Goal: Task Accomplishment & Management: Manage account settings

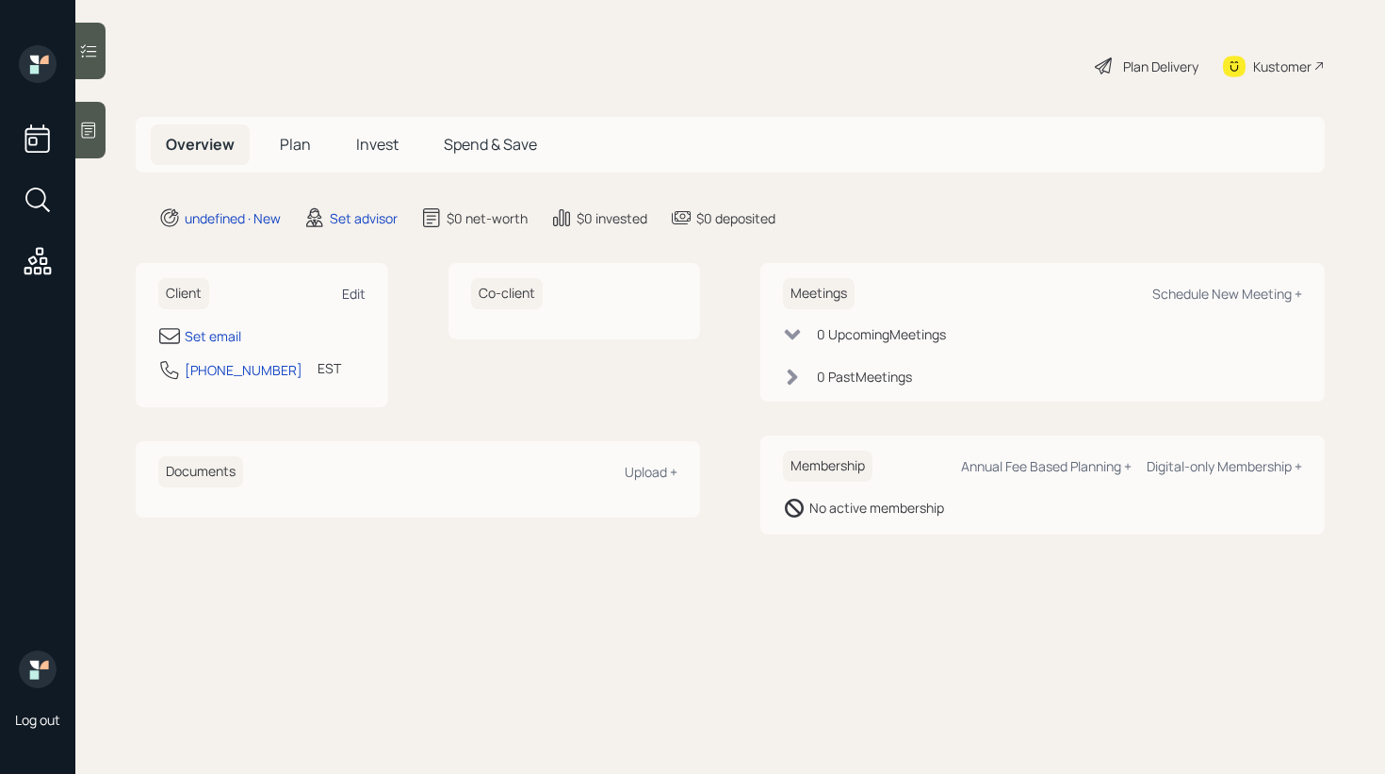
click at [348, 292] on div "Edit" at bounding box center [354, 294] width 24 height 18
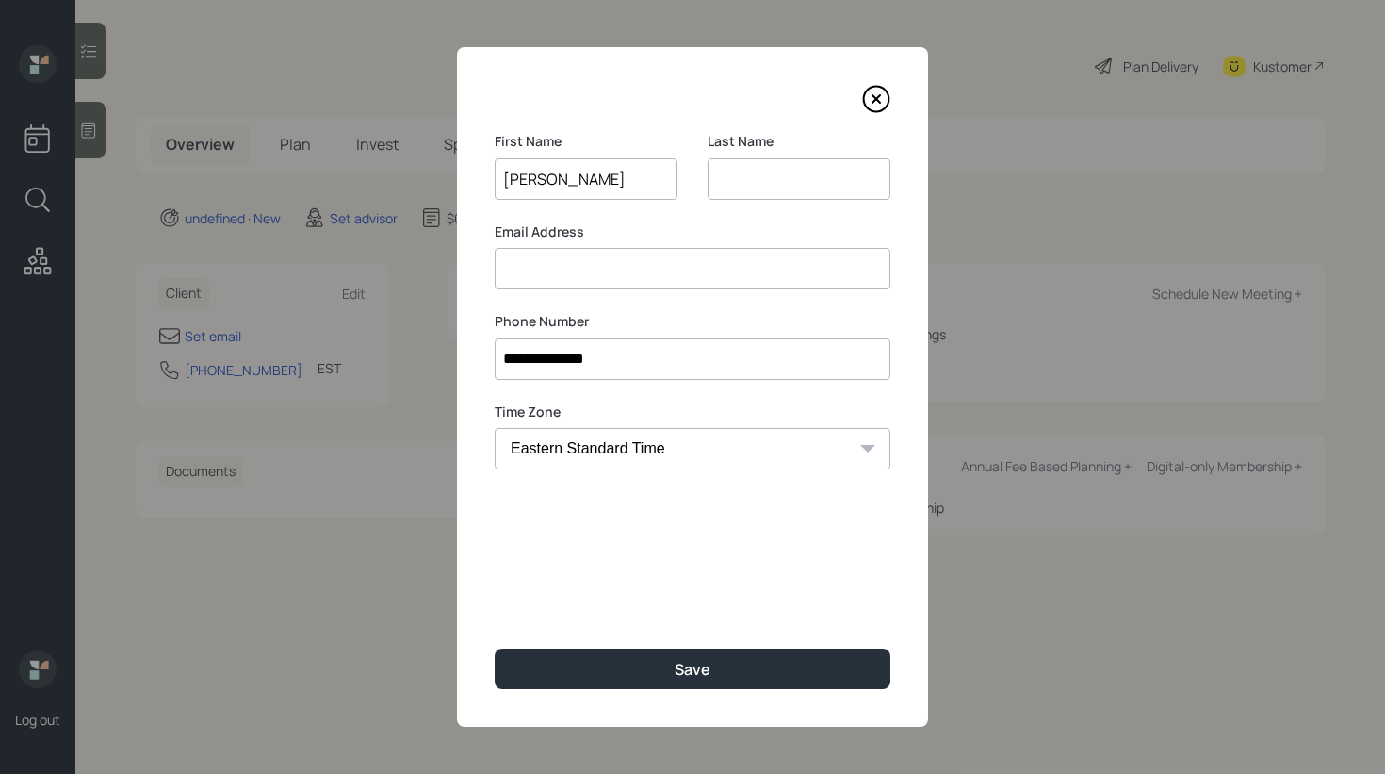
type input "[PERSON_NAME]"
type input "B"
click at [513, 275] on input at bounding box center [693, 268] width 396 height 41
click at [684, 280] on input at bounding box center [693, 268] width 396 height 41
type input "[EMAIL_ADDRESS][DOMAIN_NAME]"
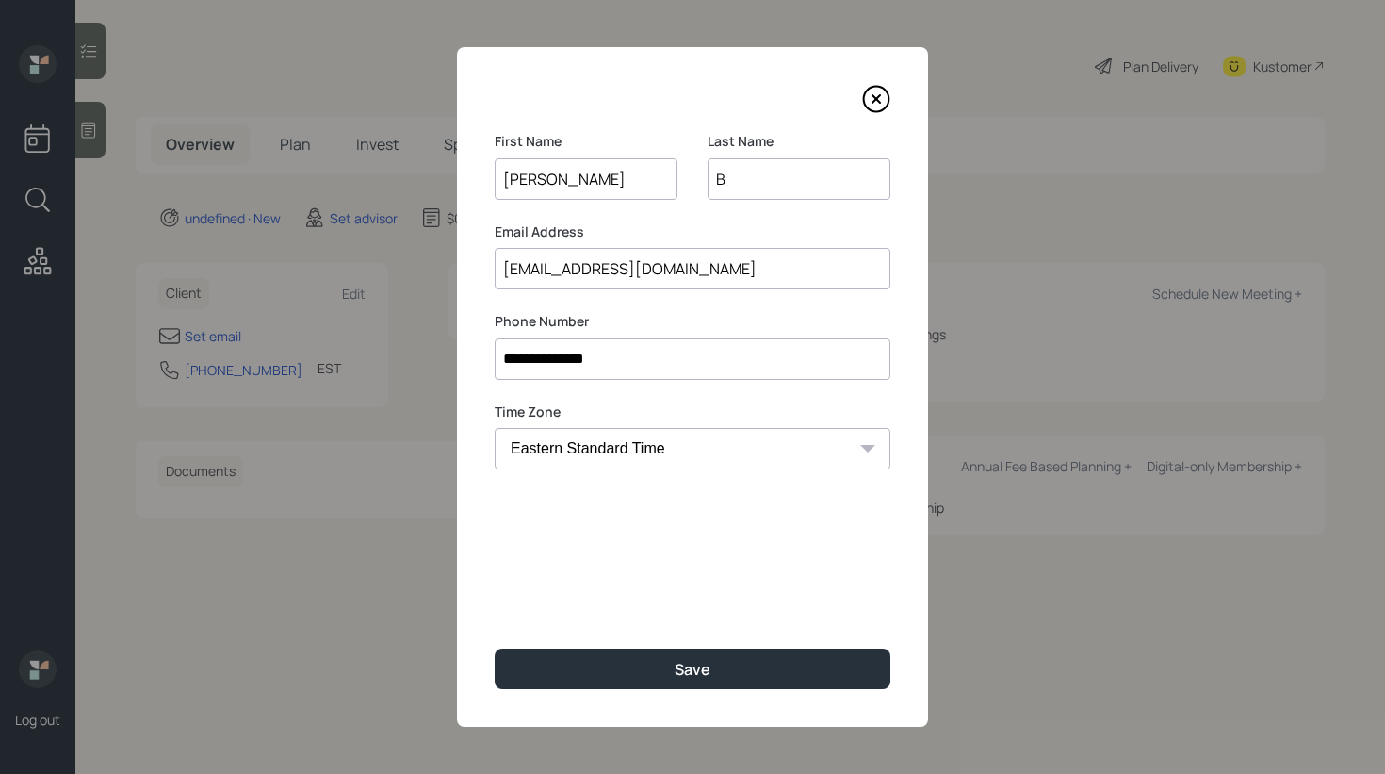
click at [770, 173] on input "B" at bounding box center [799, 178] width 183 height 41
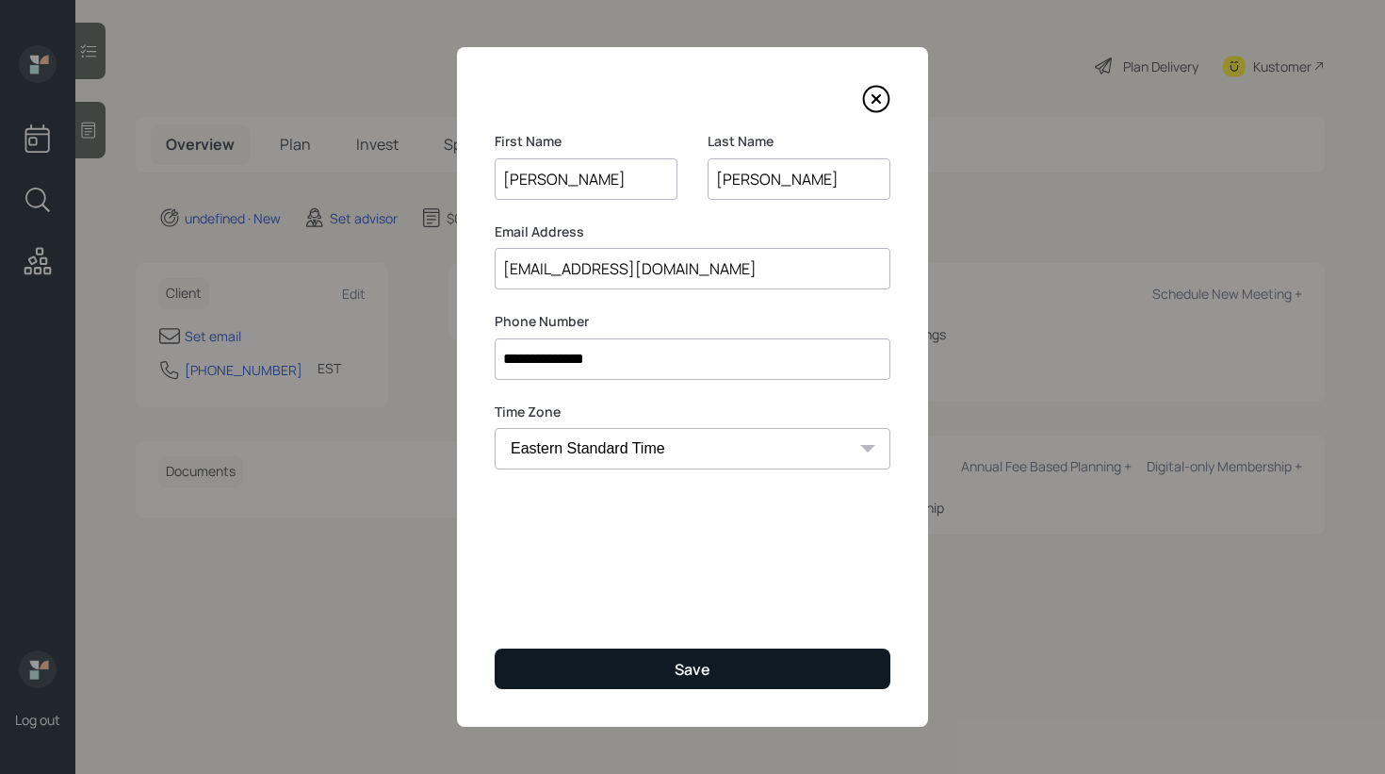
type input "[PERSON_NAME]"
click at [648, 659] on button "Save" at bounding box center [693, 668] width 396 height 41
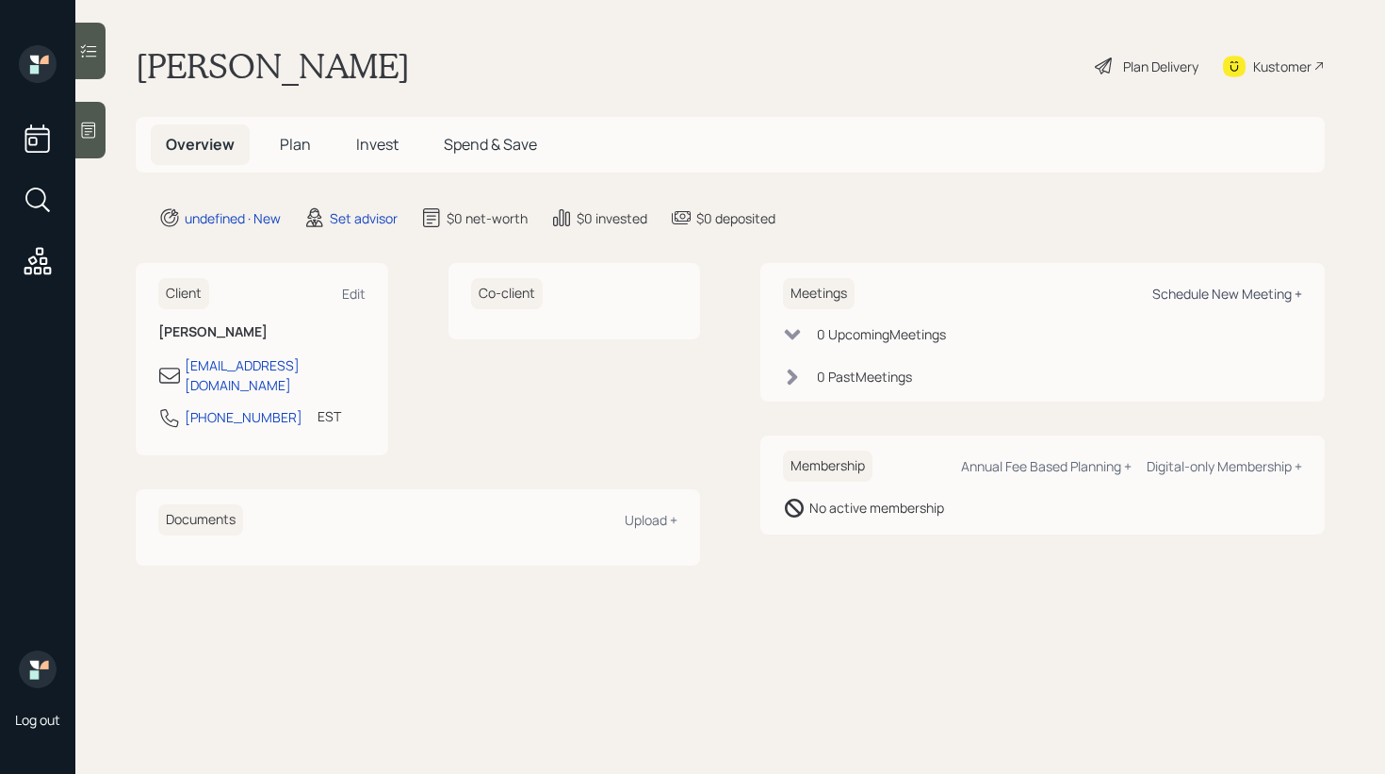
click at [1249, 292] on div "Schedule New Meeting +" at bounding box center [1227, 294] width 150 height 18
select select "round-[PERSON_NAME]"
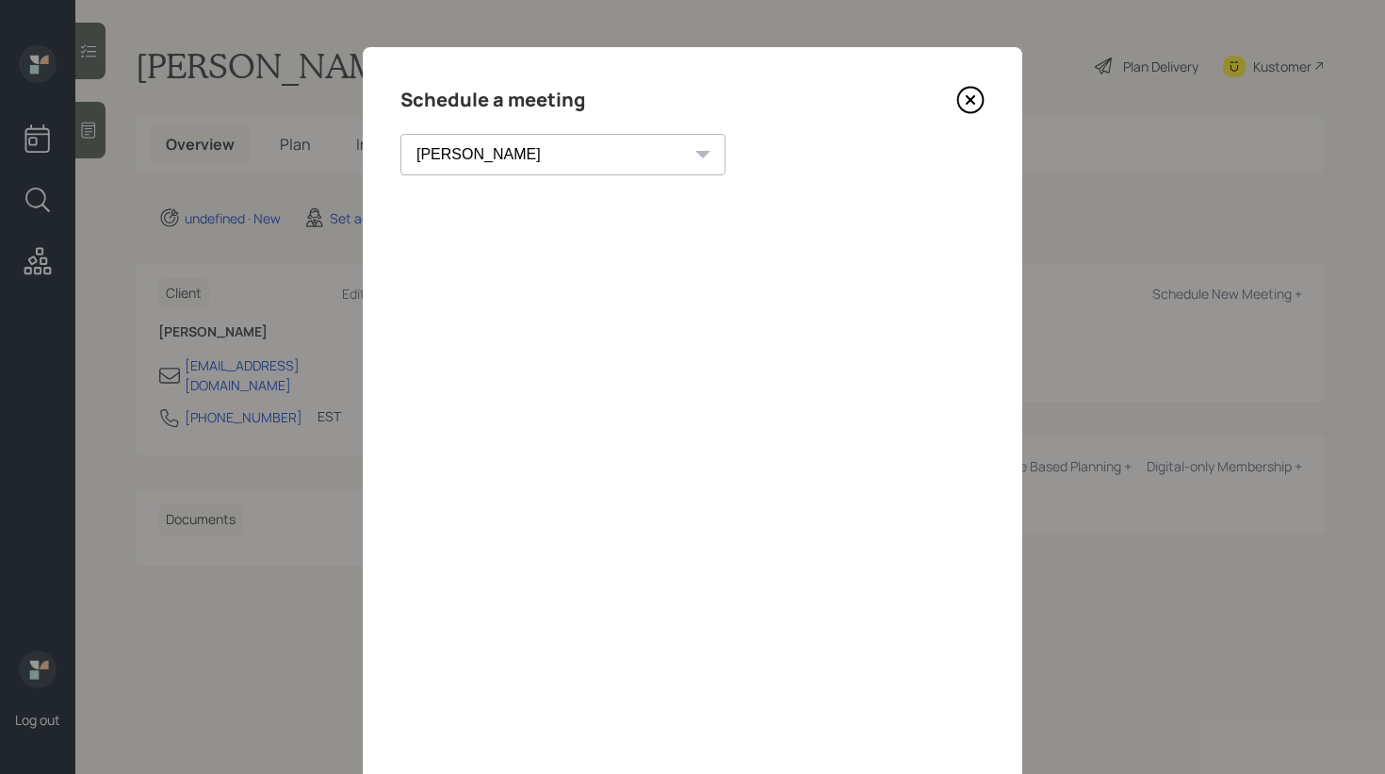
click at [966, 101] on icon at bounding box center [970, 100] width 28 height 28
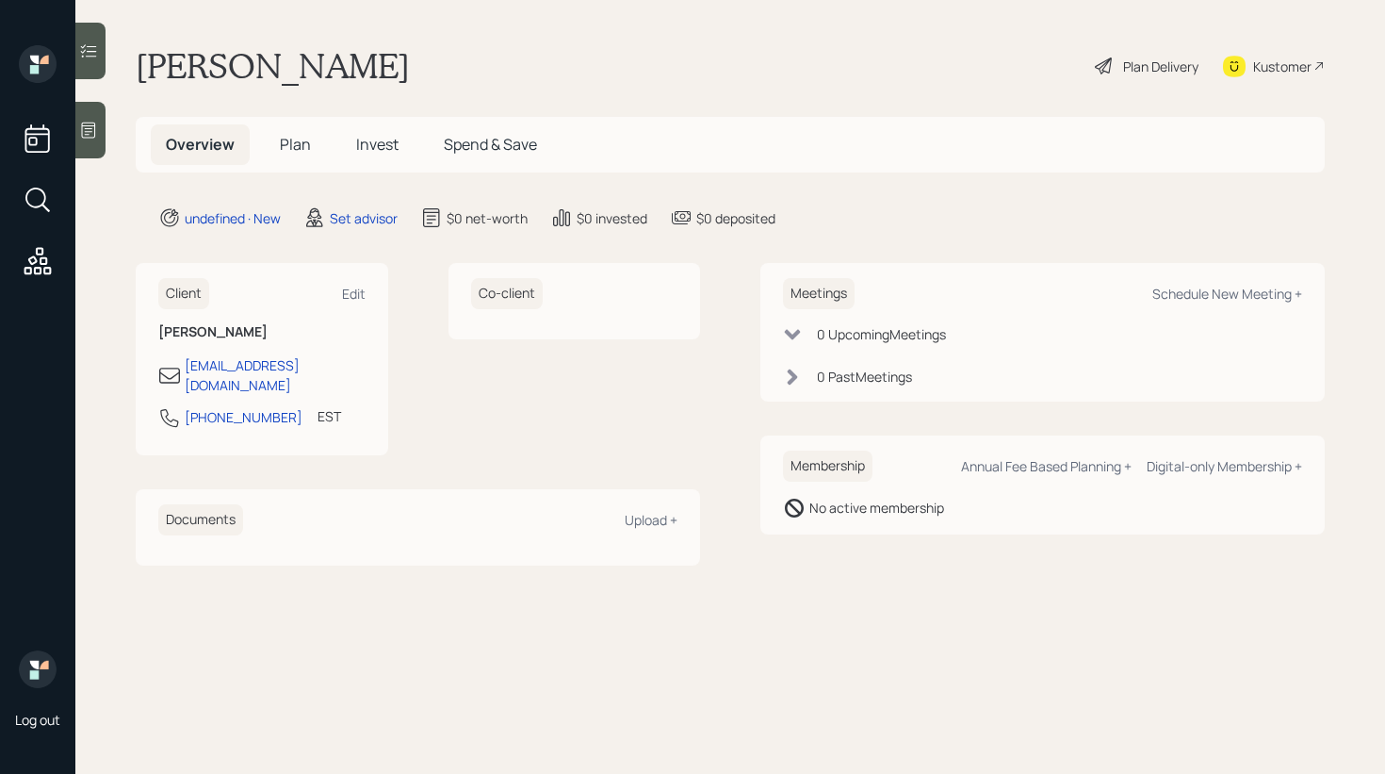
click at [103, 143] on div at bounding box center [90, 130] width 30 height 57
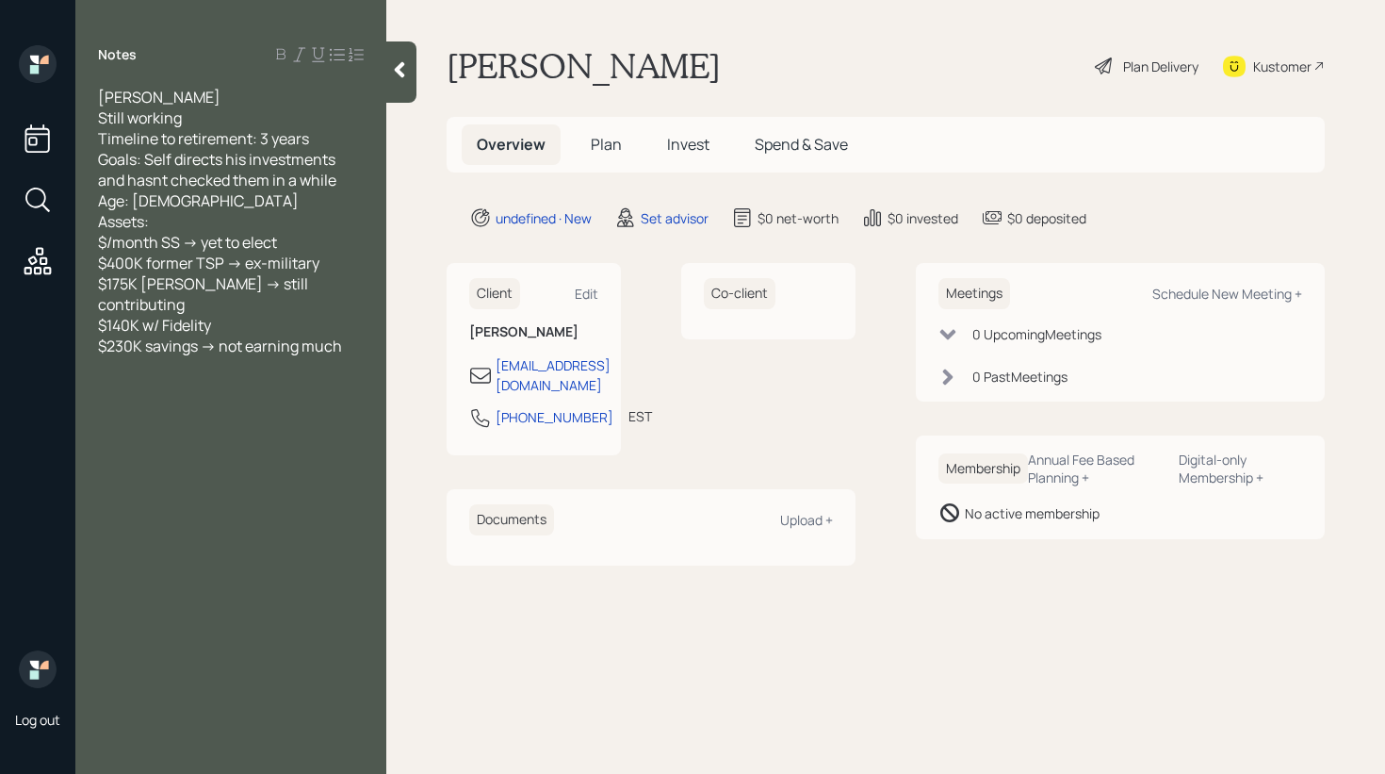
click at [399, 88] on div at bounding box center [401, 71] width 30 height 61
